Goal: Transaction & Acquisition: Book appointment/travel/reservation

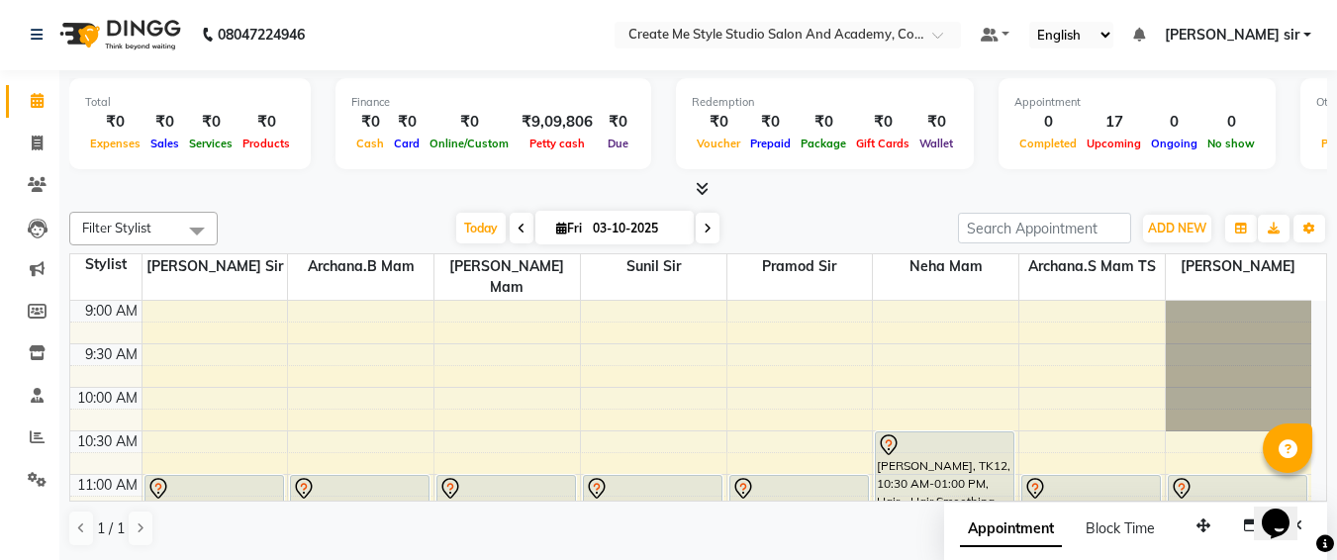
scroll to position [262, 0]
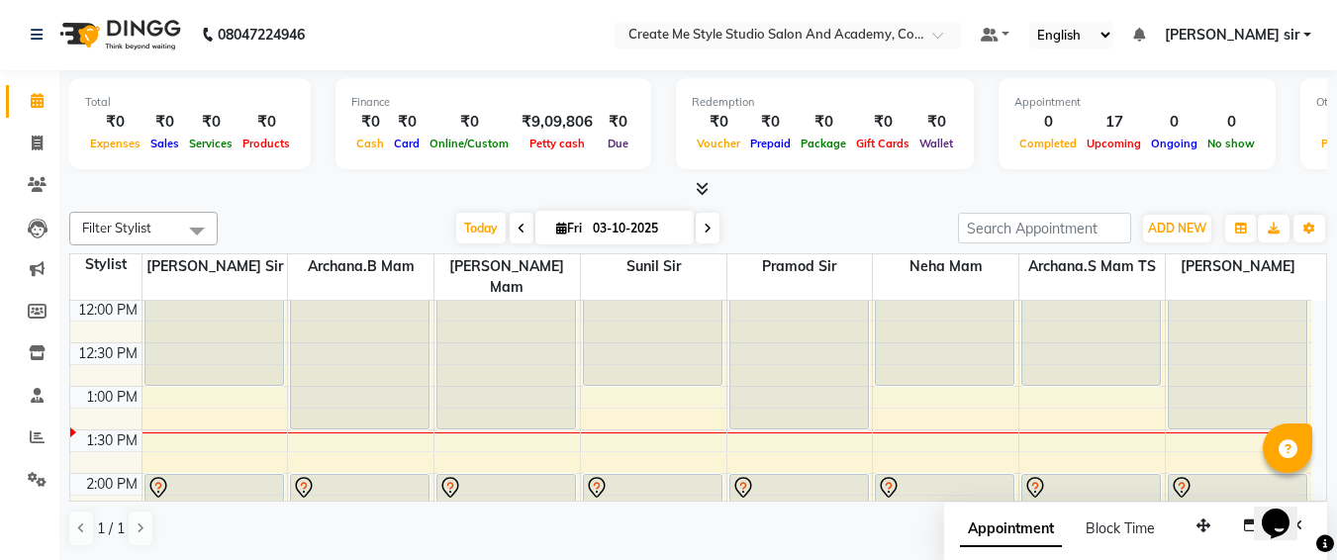
click at [674, 237] on input "03-10-2025" at bounding box center [636, 229] width 99 height 30
select select "10"
select select "2025"
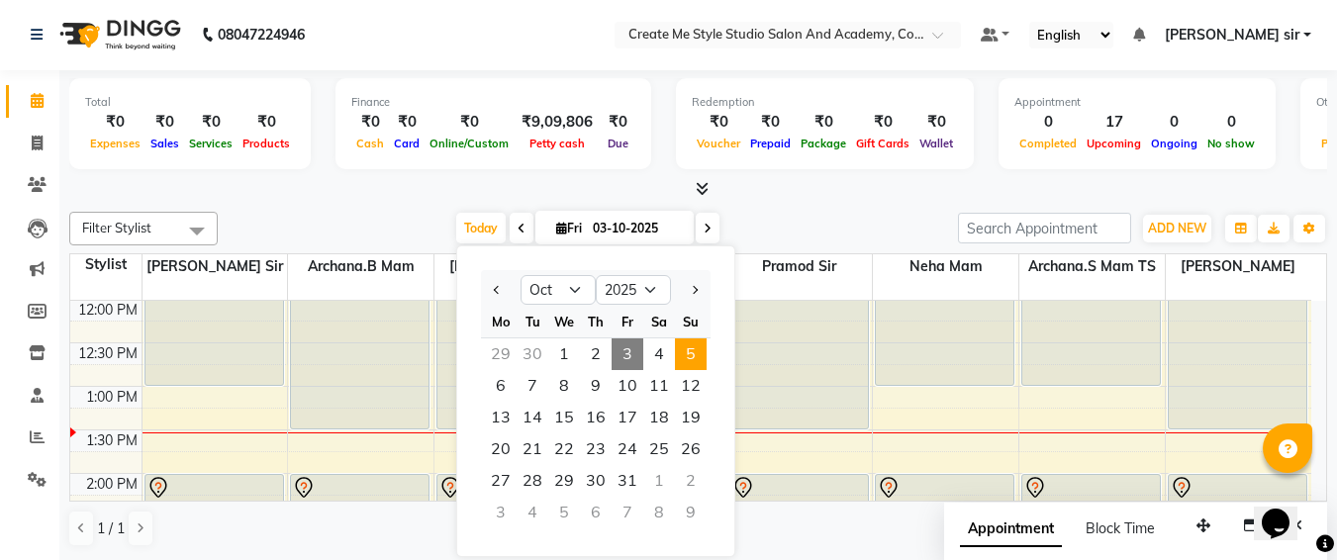
click at [688, 345] on span "5" at bounding box center [691, 355] width 32 height 32
type input "05-10-2025"
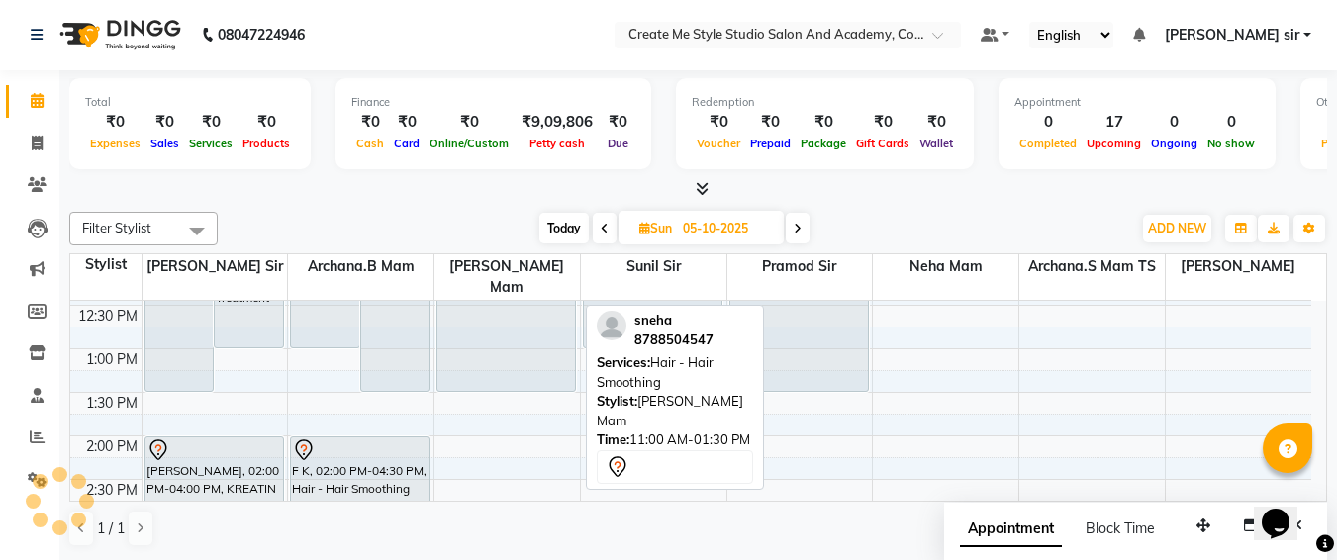
scroll to position [339, 0]
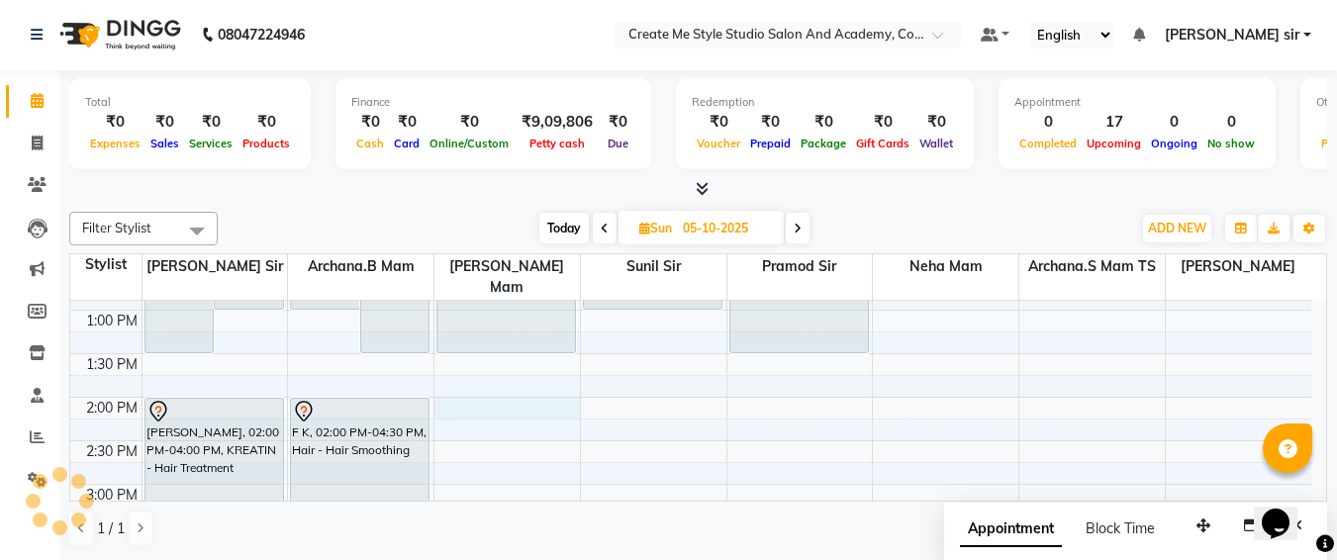
click at [494, 387] on div "9:00 AM 9:30 AM 10:00 AM 10:30 AM 11:00 AM 11:30 AM 12:00 PM 12:30 PM 1:00 PM 1…" at bounding box center [690, 527] width 1241 height 1131
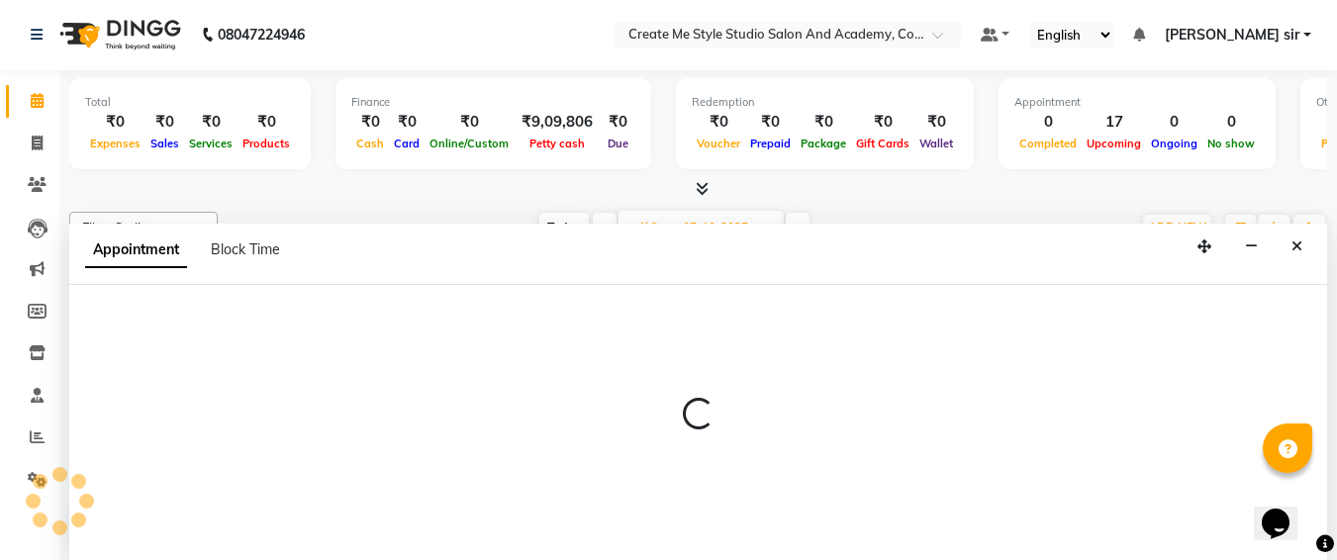
select select "79114"
select select "840"
select select "tentative"
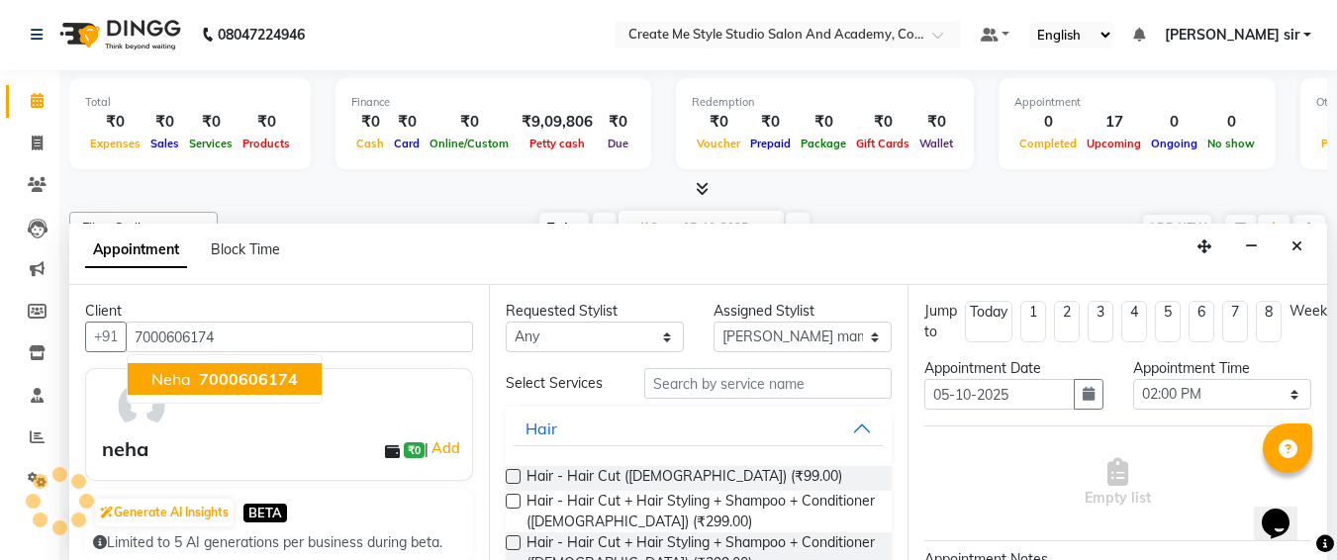
click at [249, 374] on span "7000606174" at bounding box center [248, 379] width 99 height 20
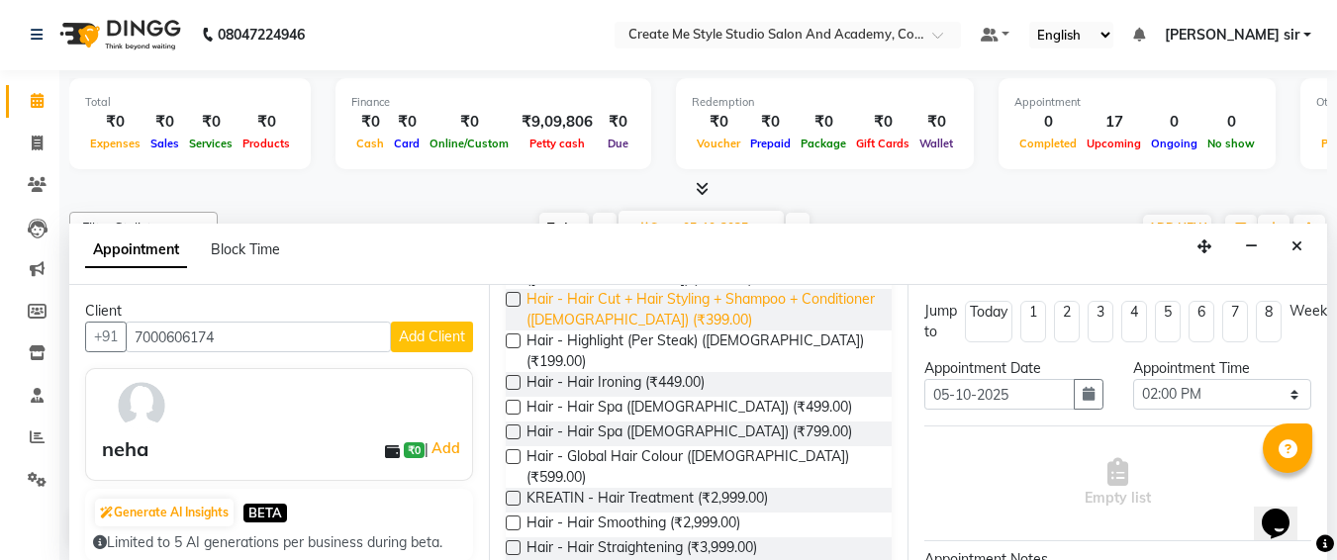
scroll to position [247, 0]
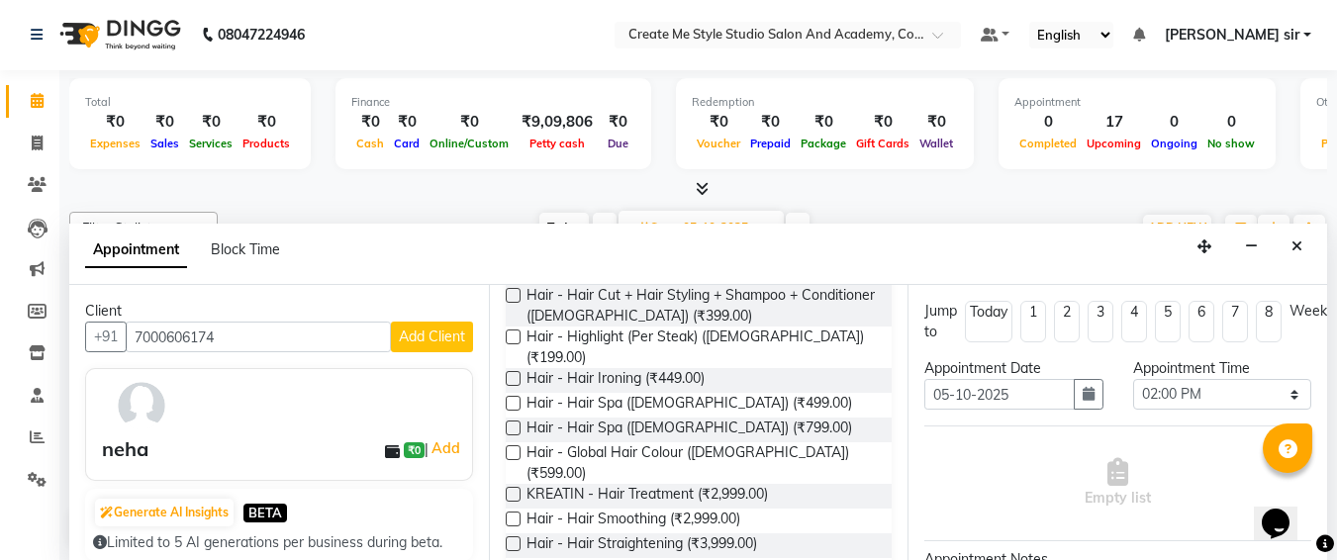
type input "7000606174"
click at [510, 509] on div "Hair - Hair Smoothing (₹2,999.00)" at bounding box center [699, 521] width 387 height 25
click at [508, 512] on label at bounding box center [513, 519] width 15 height 15
click at [508, 515] on input "checkbox" at bounding box center [512, 521] width 13 height 13
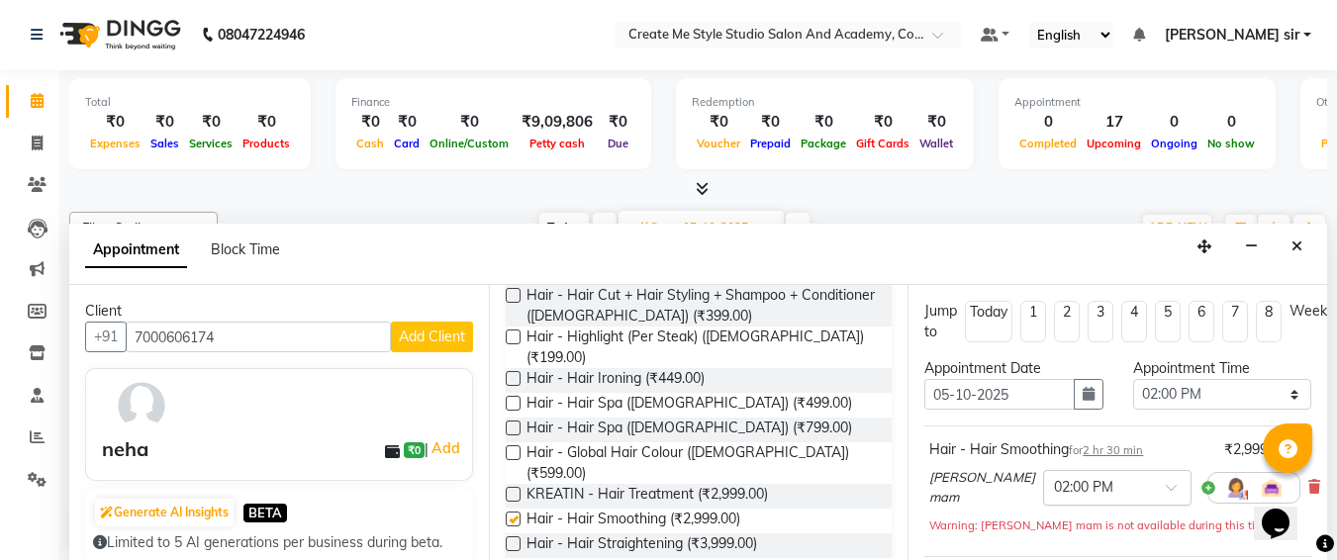
checkbox input "false"
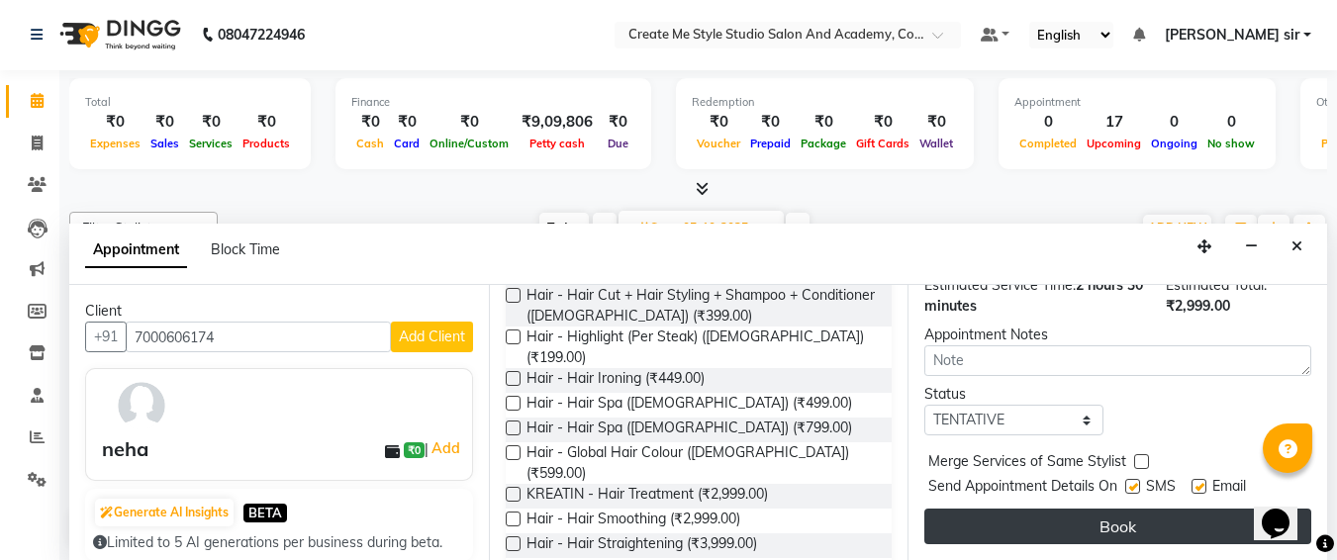
click at [1069, 517] on button "Book" at bounding box center [1118, 527] width 387 height 36
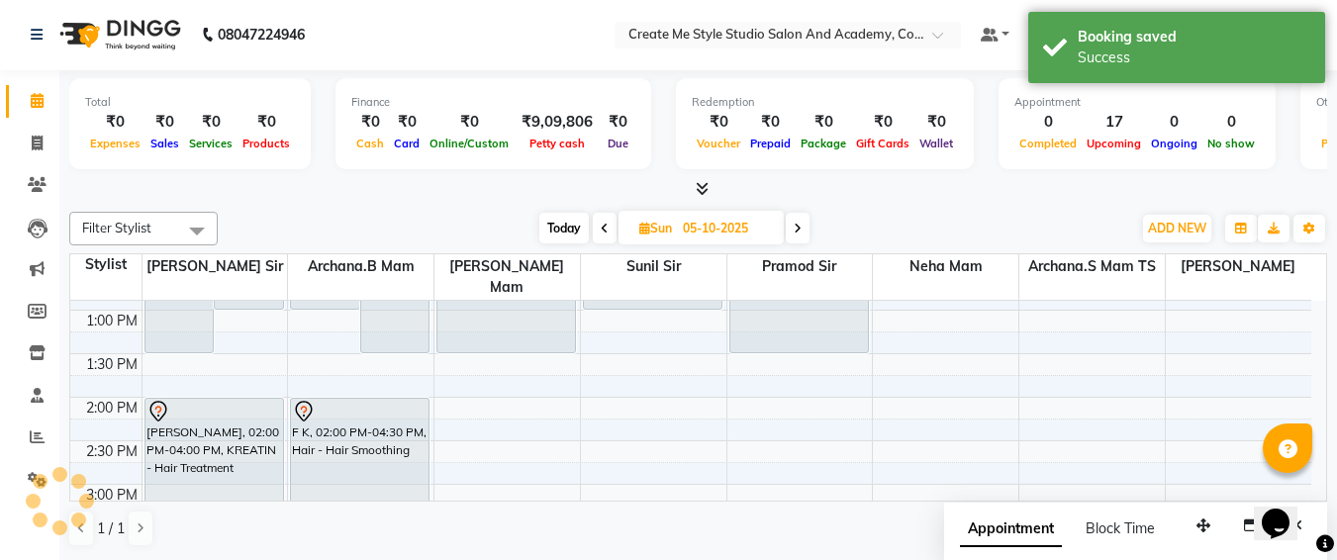
scroll to position [0, 0]
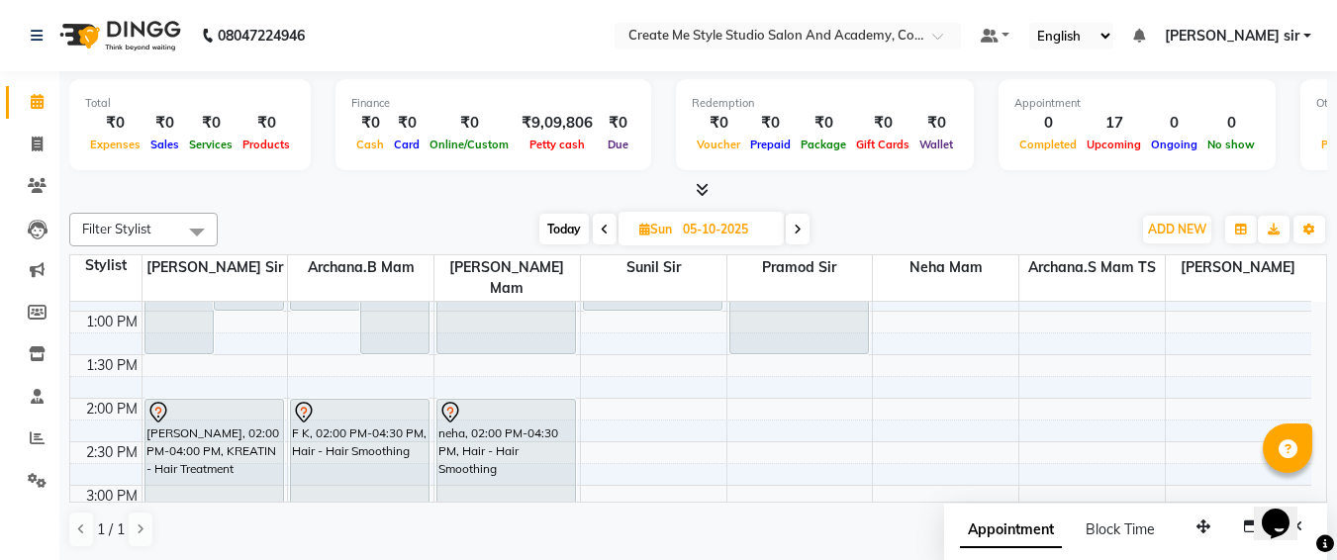
click at [762, 227] on input "05-10-2025" at bounding box center [726, 230] width 99 height 30
select select "10"
select select "2025"
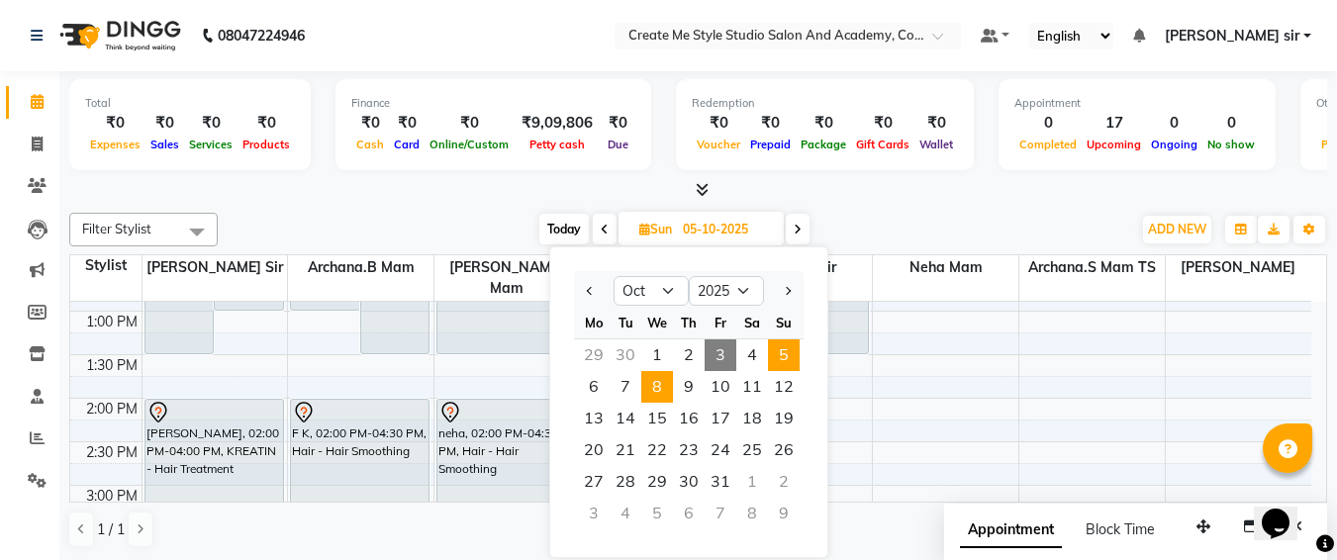
click at [660, 395] on span "8" at bounding box center [657, 387] width 32 height 32
type input "[DATE]"
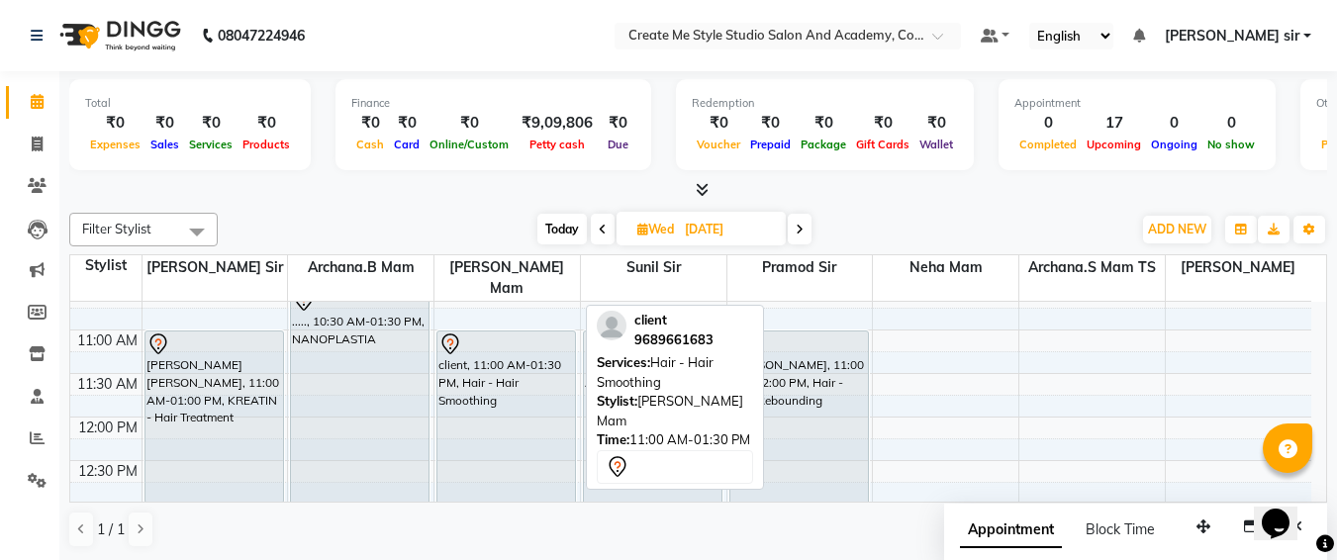
scroll to position [124, 0]
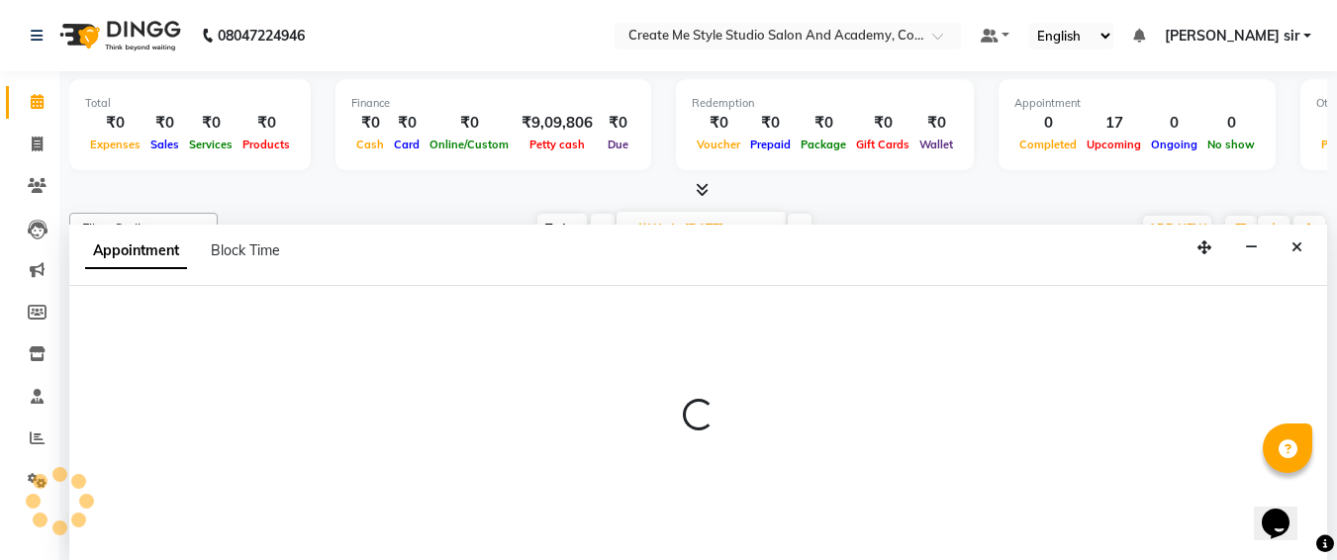
select select "79117"
select select "tentative"
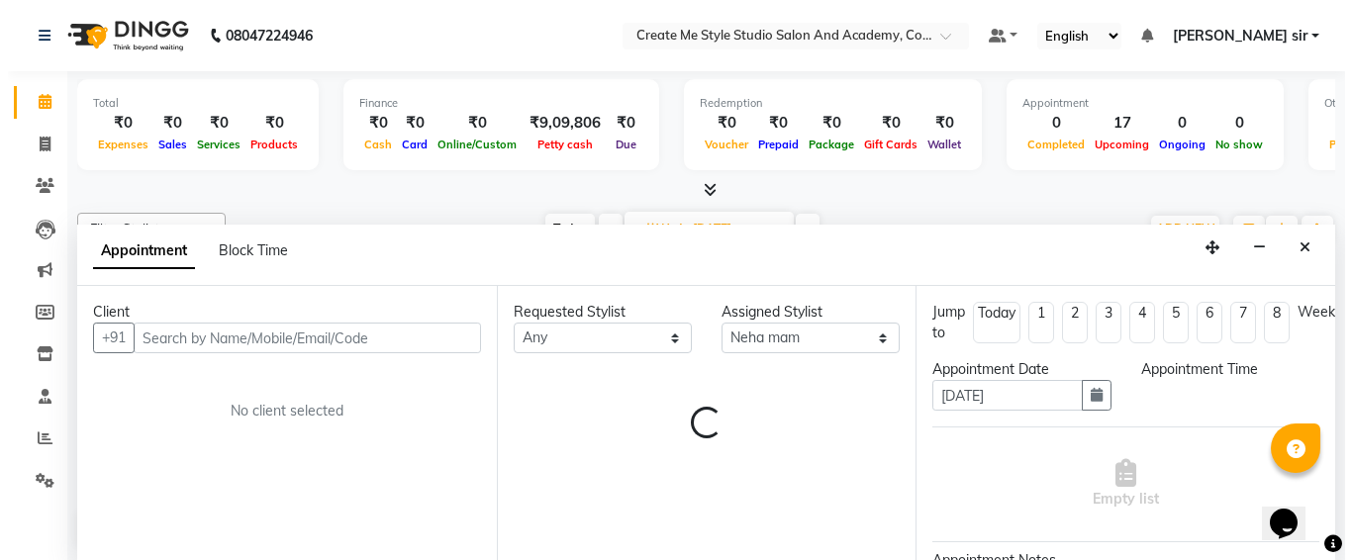
scroll to position [1, 0]
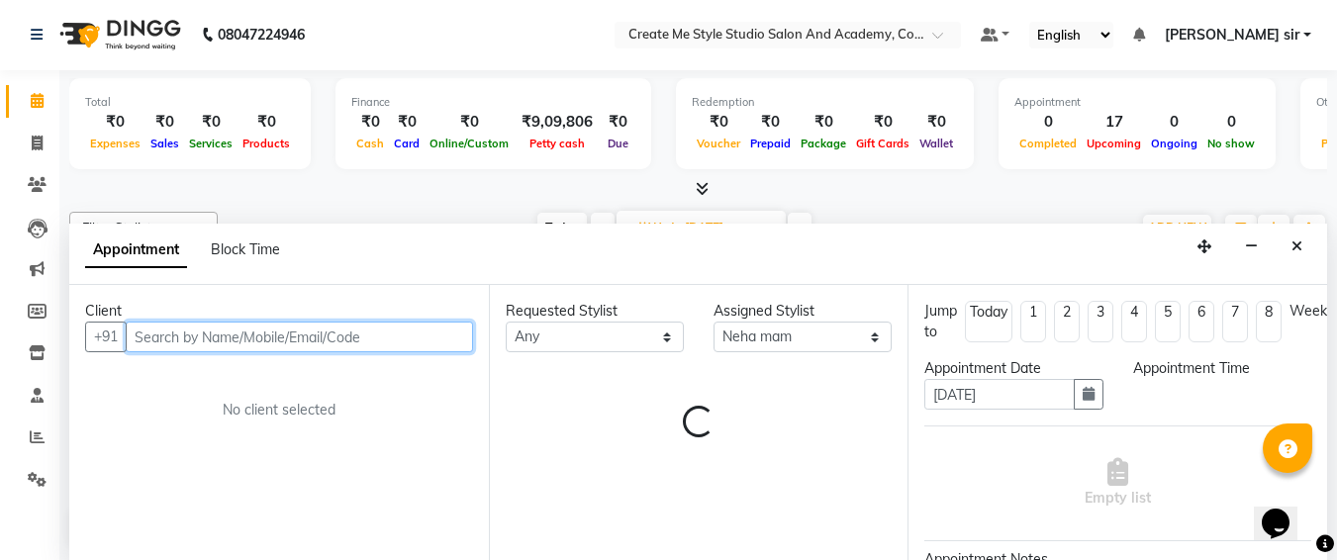
select select "660"
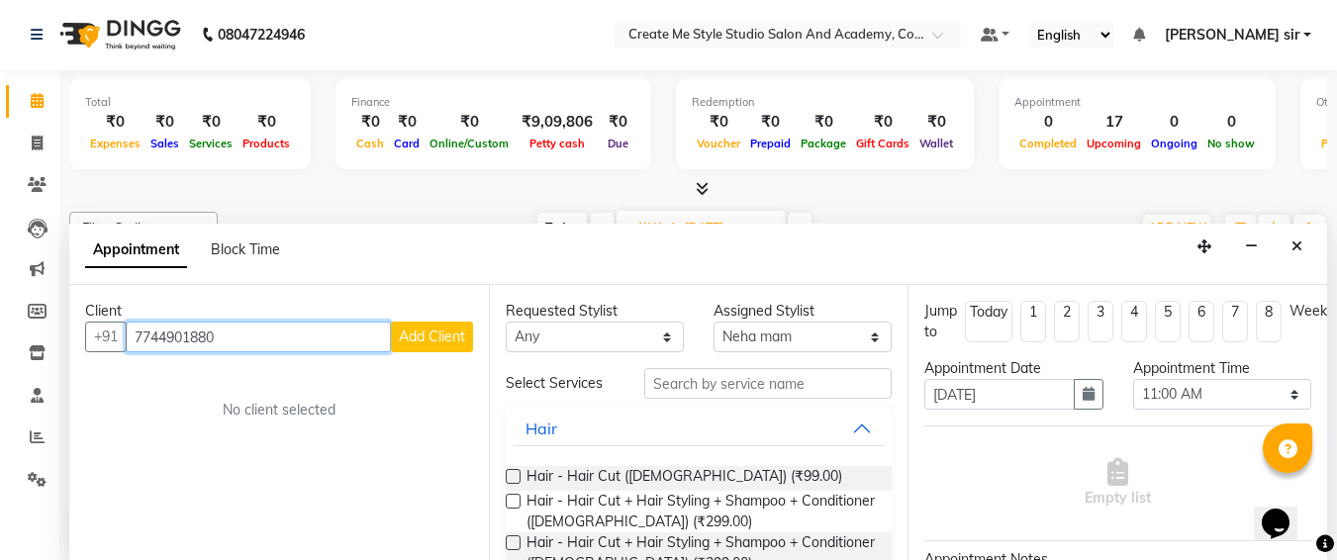
type input "7744901880"
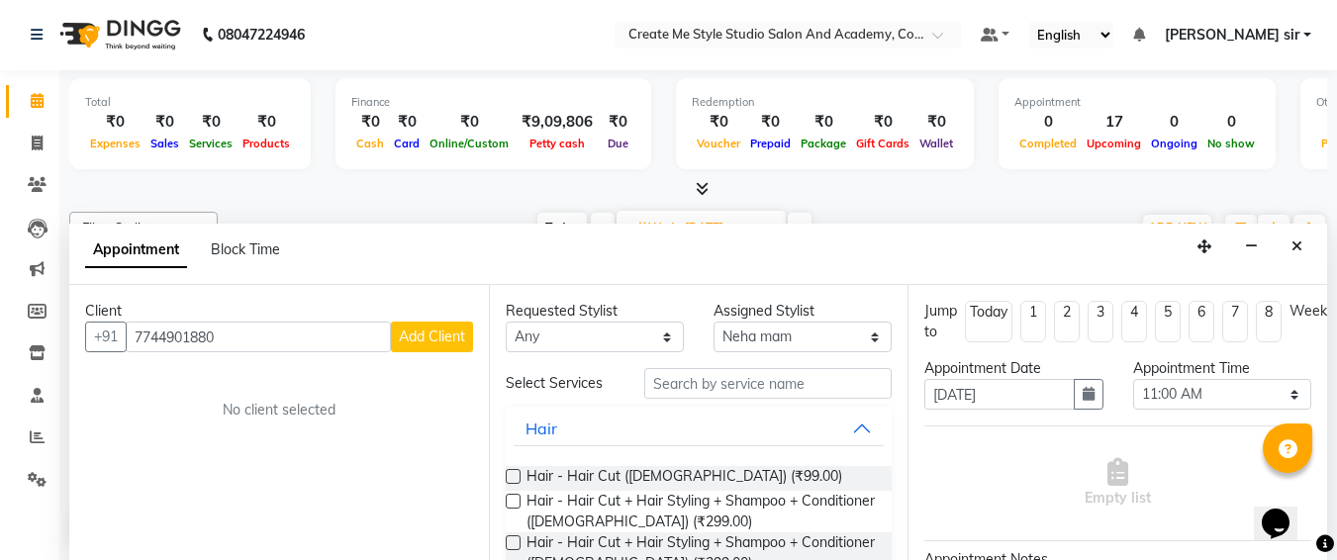
click at [440, 344] on span "Add Client" at bounding box center [432, 337] width 66 height 18
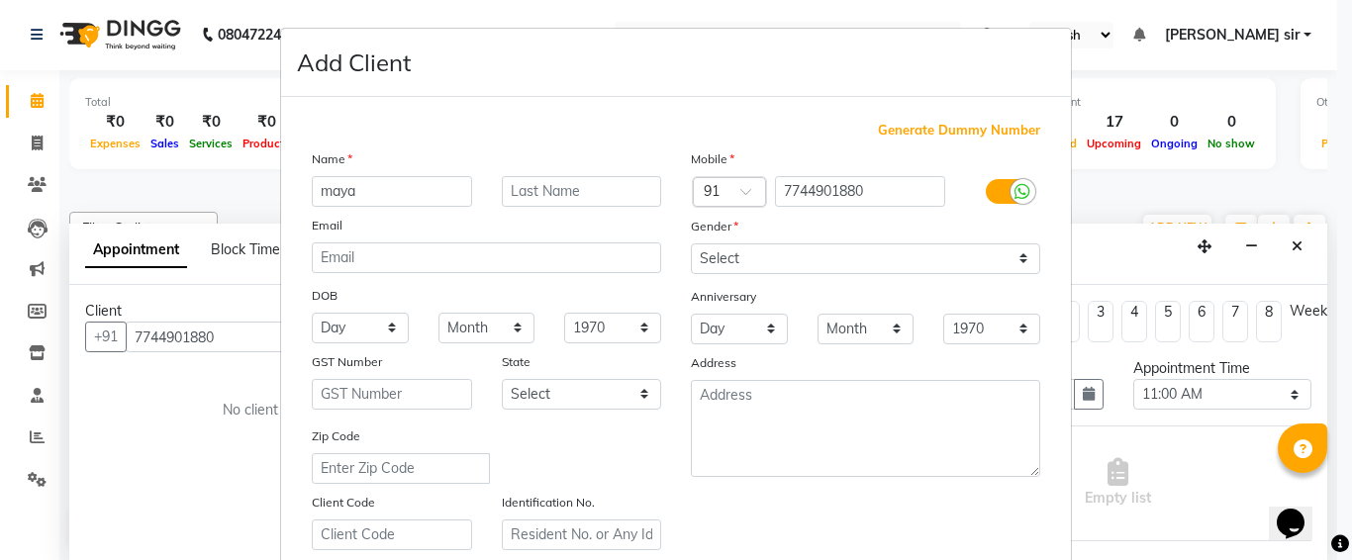
type input "maya"
click at [777, 257] on select "Select [DEMOGRAPHIC_DATA] [DEMOGRAPHIC_DATA] Other Prefer Not To Say" at bounding box center [865, 259] width 349 height 31
select select "[DEMOGRAPHIC_DATA]"
click at [691, 244] on select "Select [DEMOGRAPHIC_DATA] [DEMOGRAPHIC_DATA] Other Prefer Not To Say" at bounding box center [865, 259] width 349 height 31
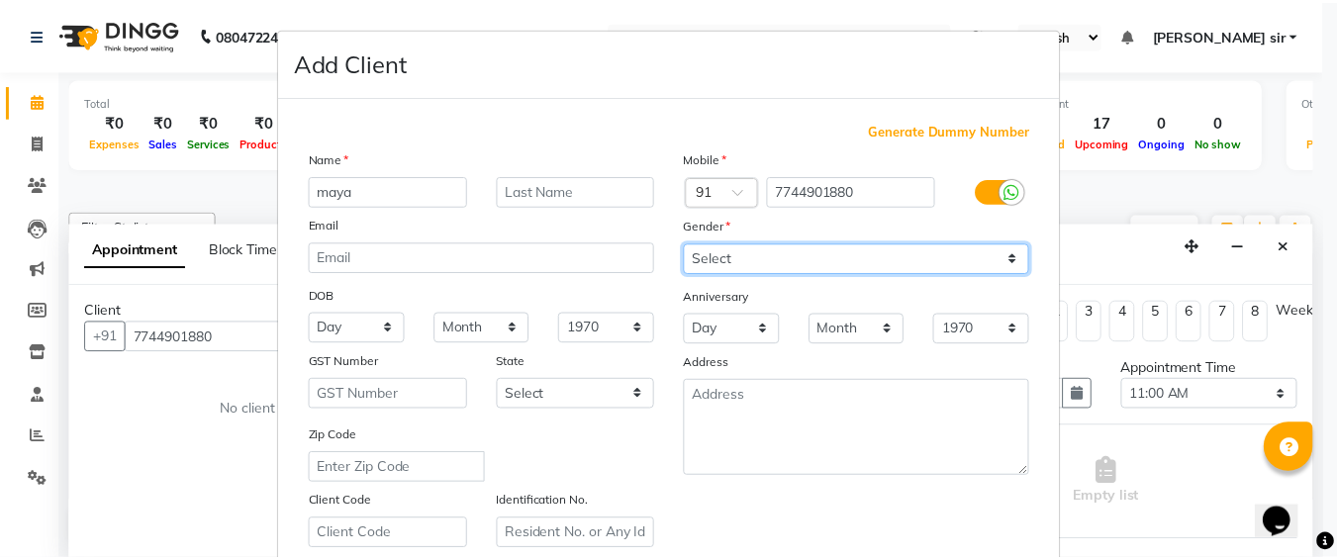
scroll to position [353, 0]
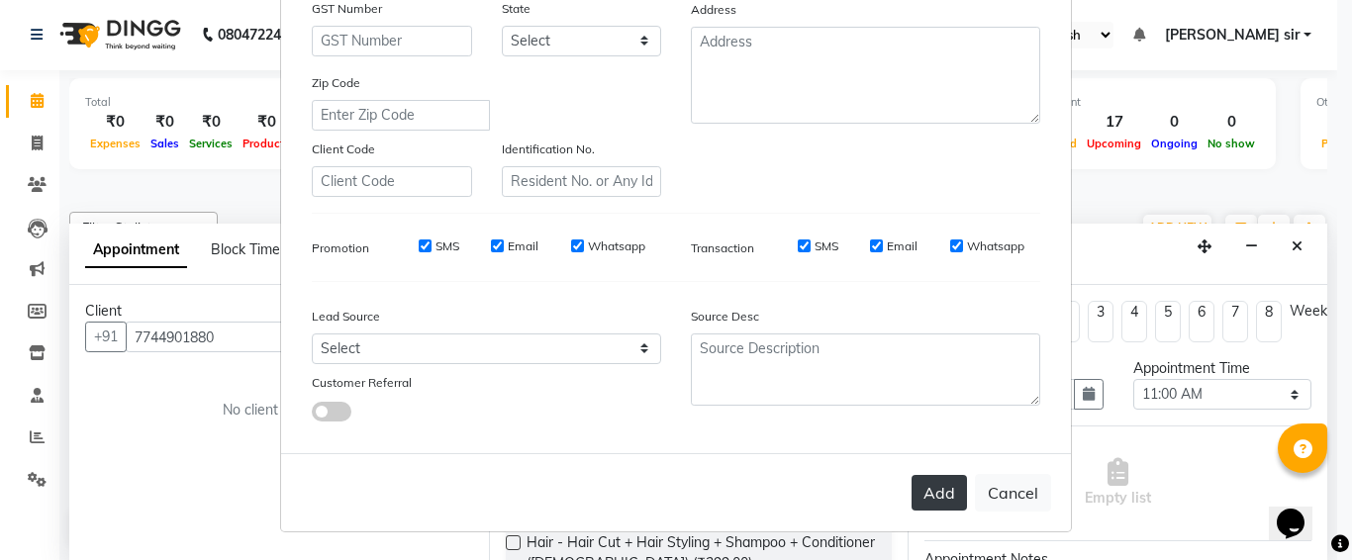
click at [929, 490] on button "Add" at bounding box center [939, 493] width 55 height 36
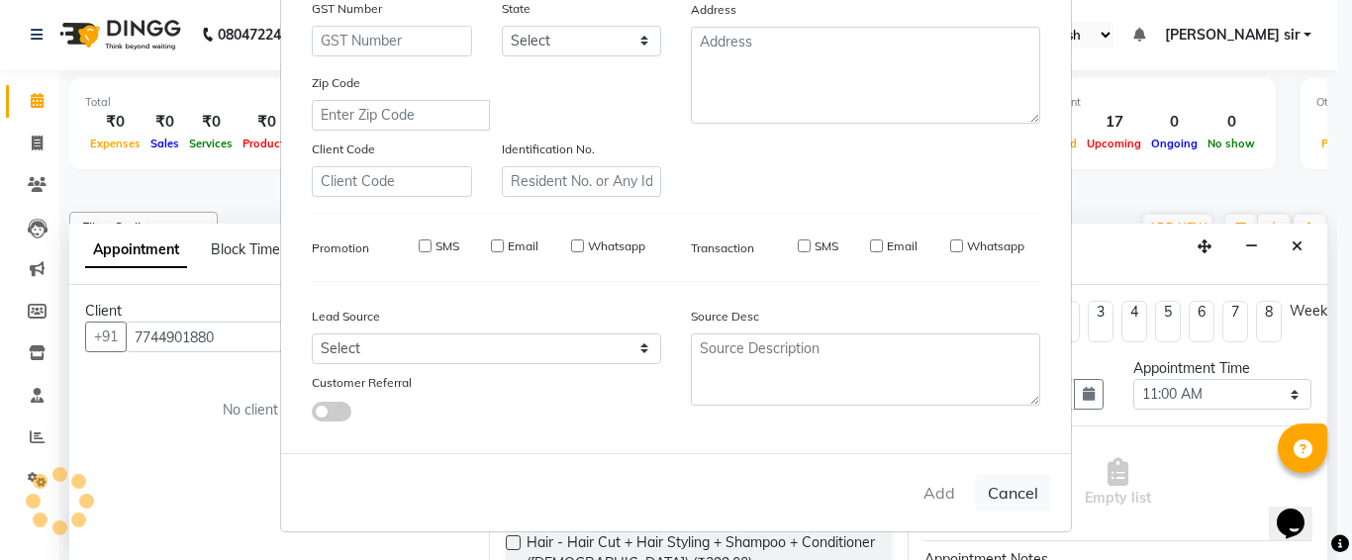
select select
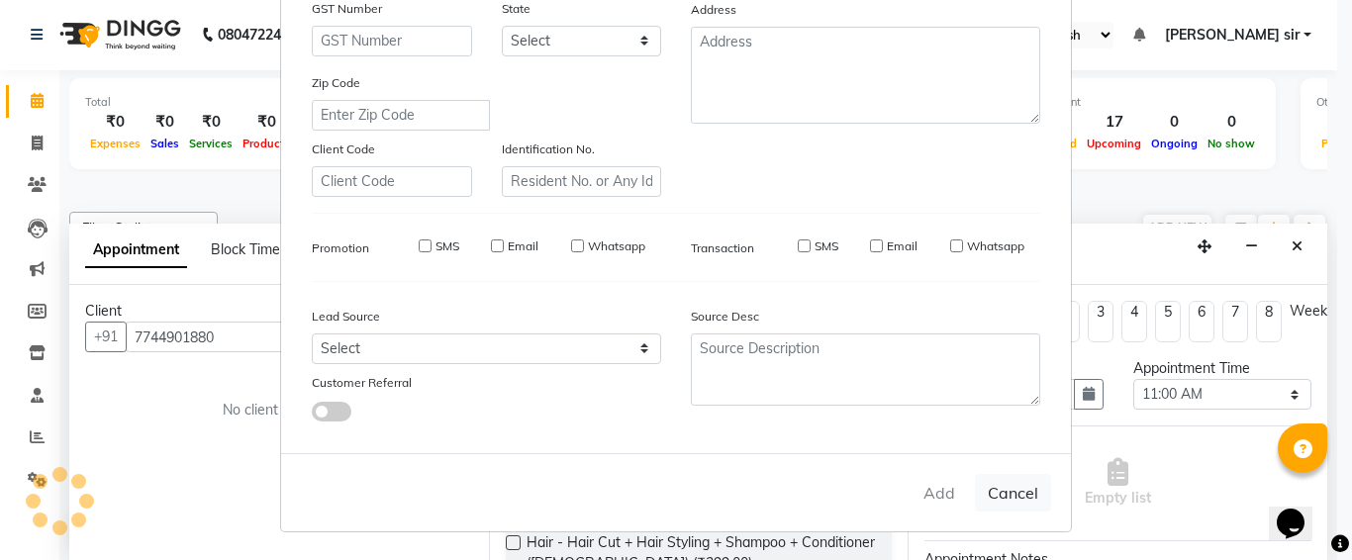
select select
checkbox input "false"
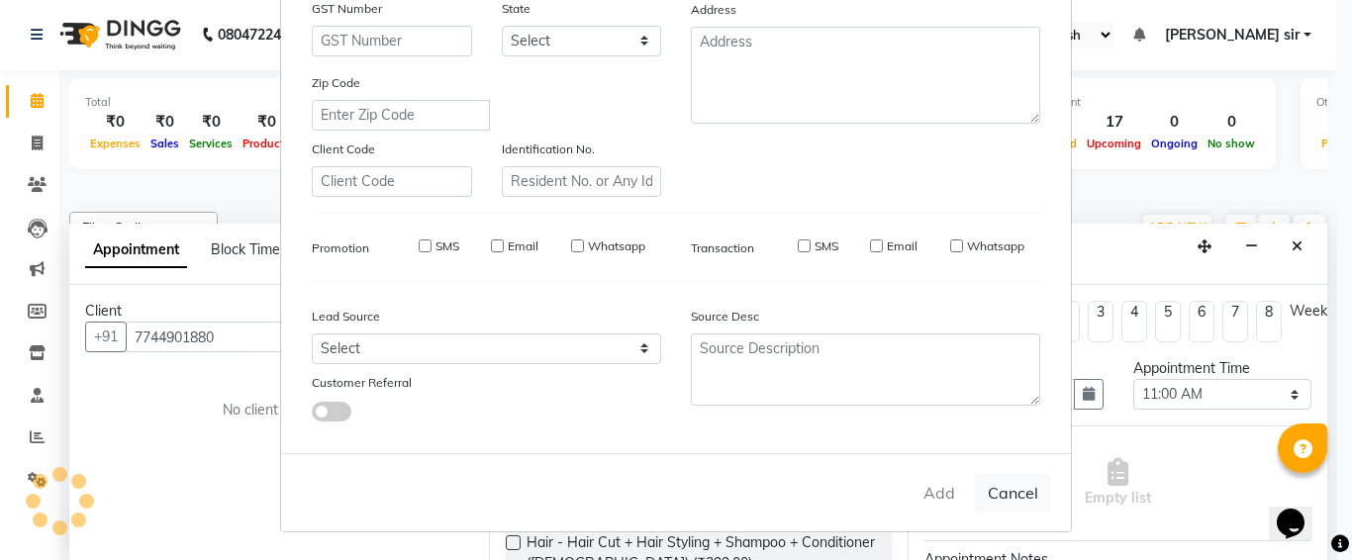
checkbox input "false"
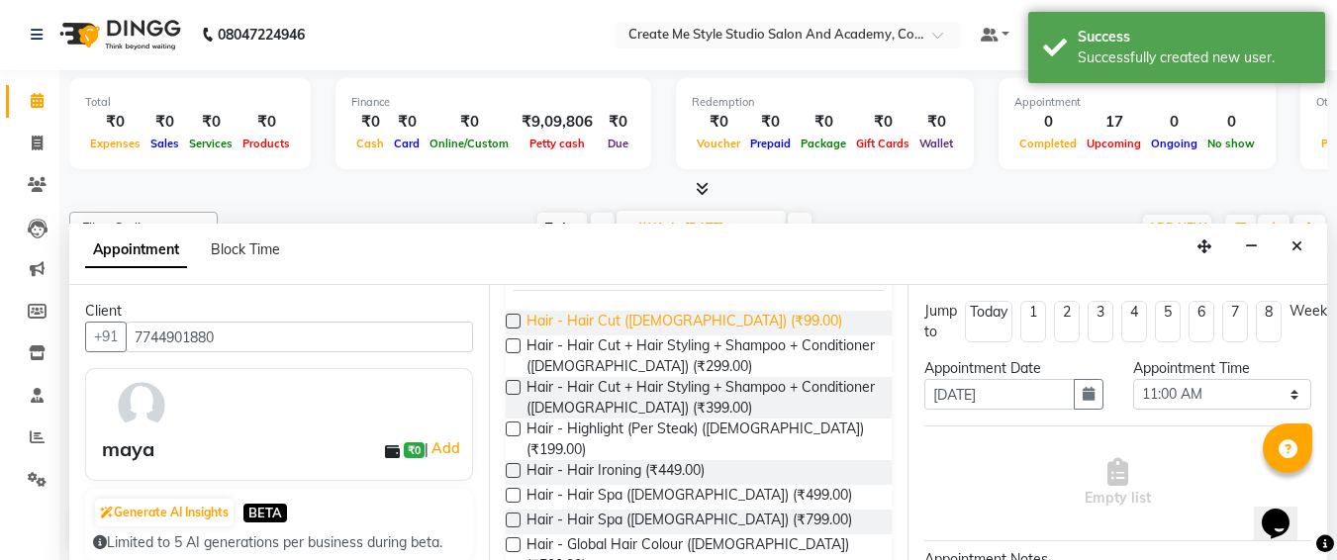
scroll to position [157, 0]
click at [516, 430] on label at bounding box center [513, 427] width 15 height 15
click at [516, 430] on input "checkbox" at bounding box center [512, 429] width 13 height 13
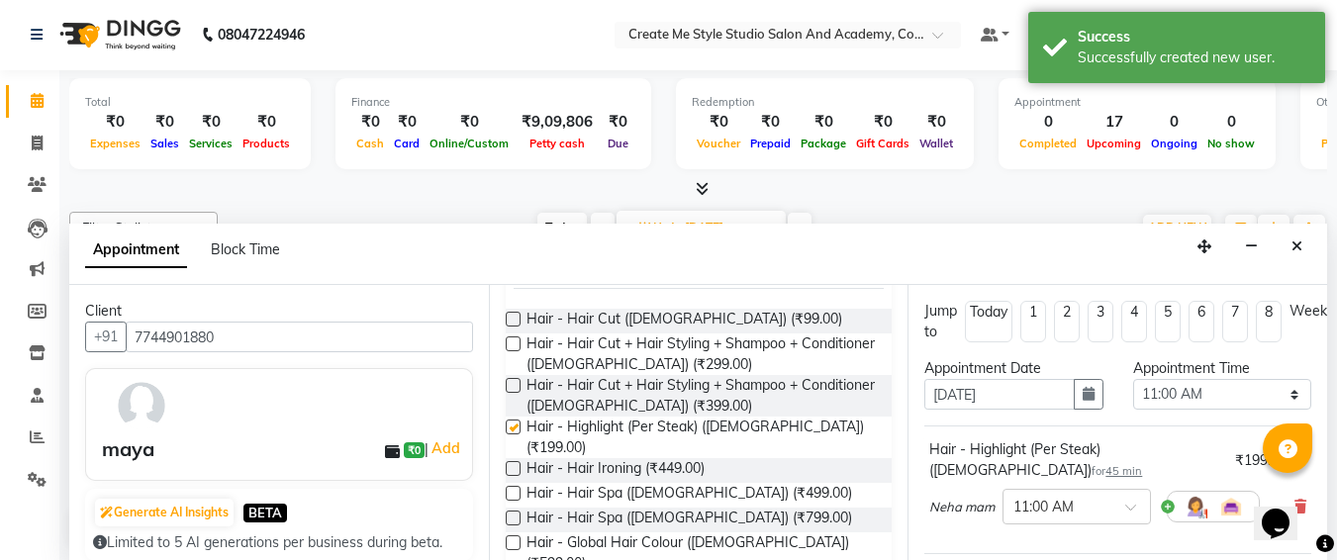
checkbox input "false"
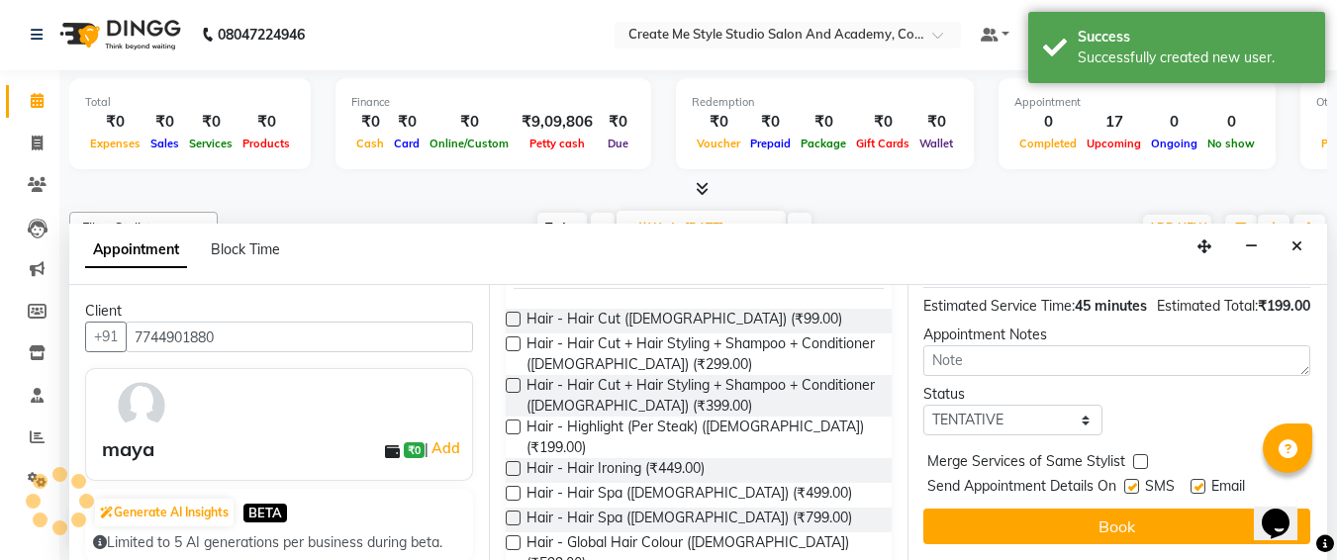
scroll to position [302, 0]
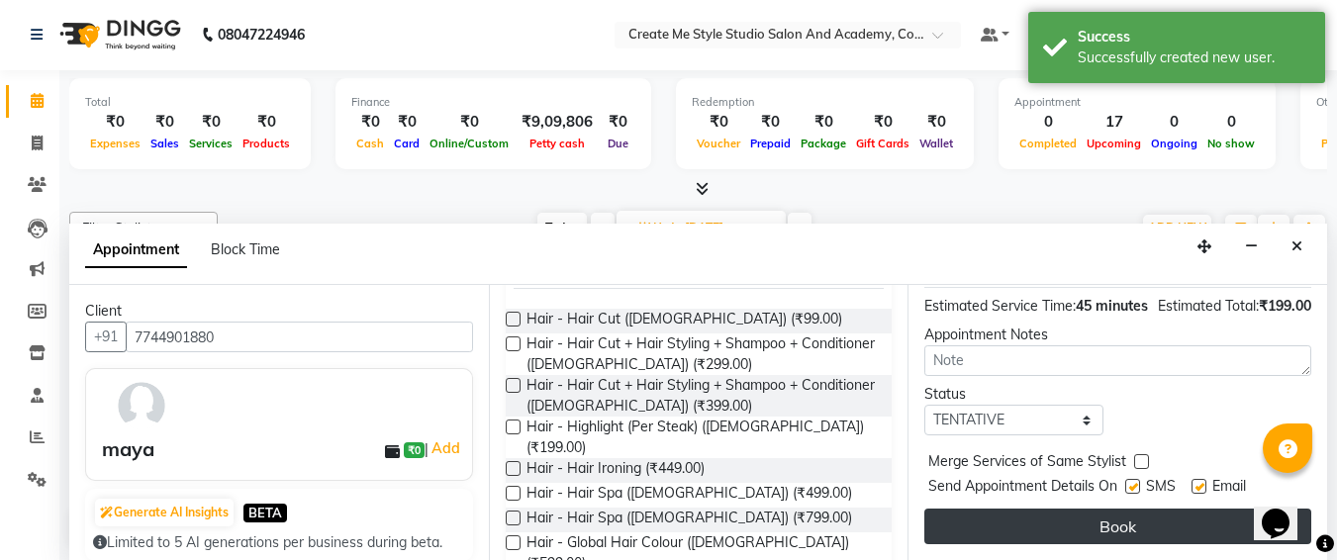
click at [1044, 509] on button "Book" at bounding box center [1118, 527] width 387 height 36
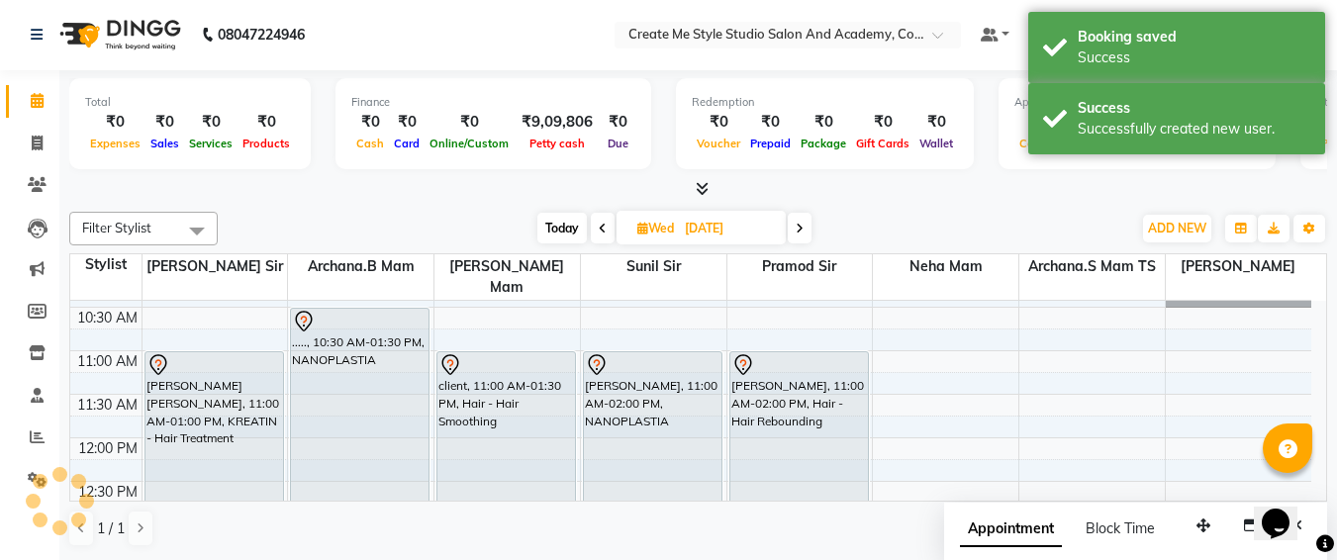
scroll to position [0, 0]
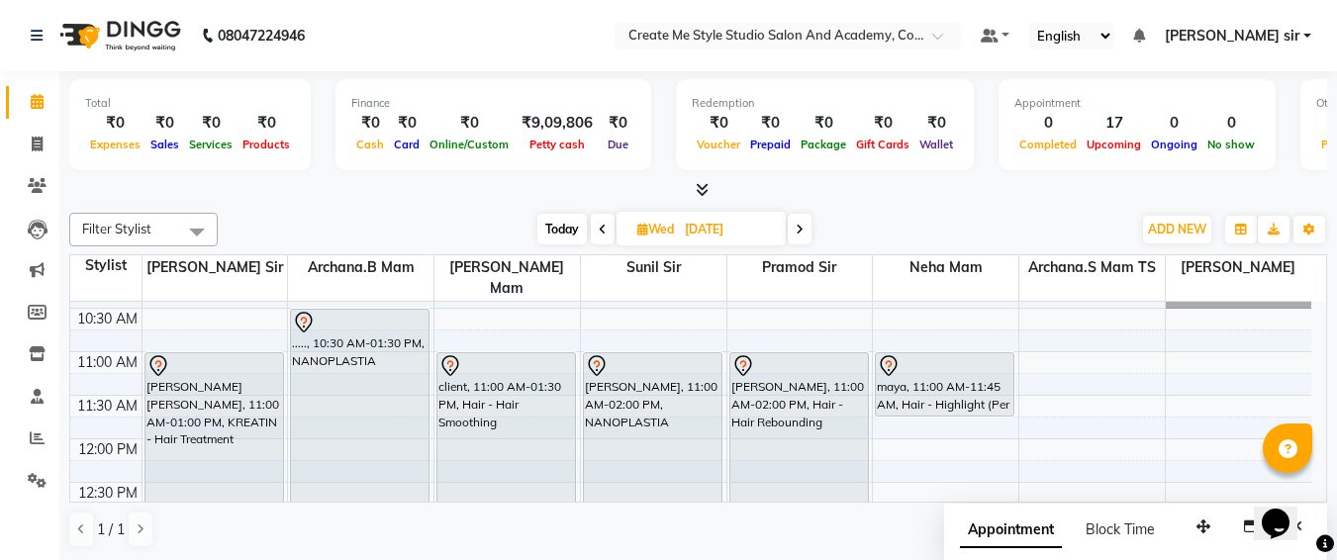
click at [1044, 507] on div "Appointment Block Time" at bounding box center [1135, 534] width 383 height 61
